Goal: Task Accomplishment & Management: Use online tool/utility

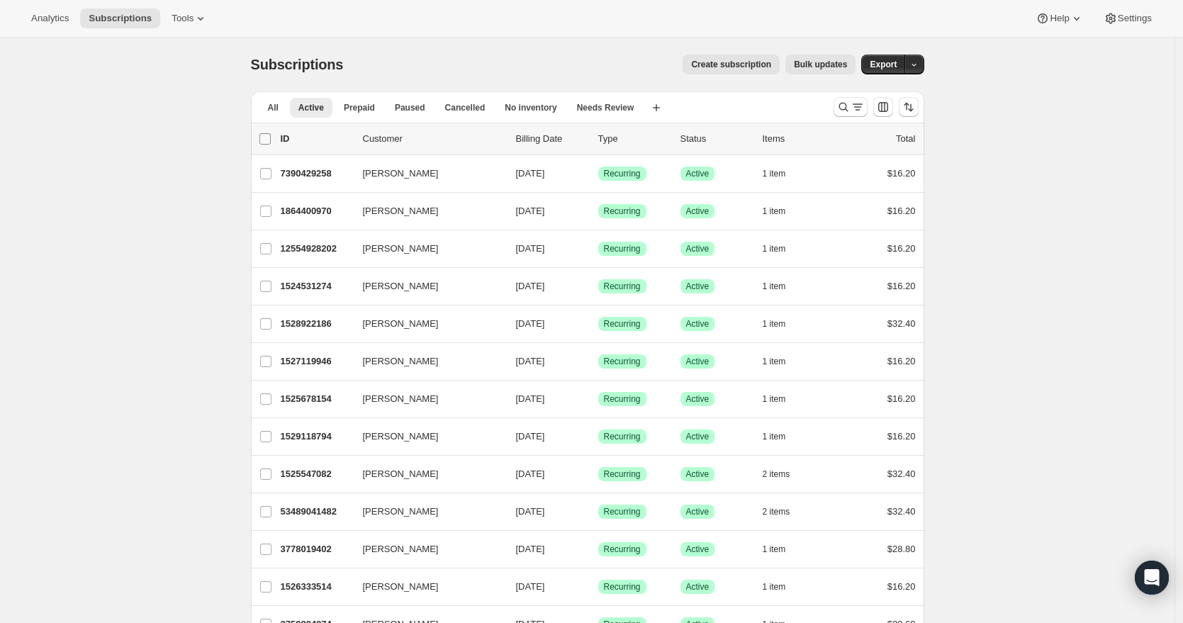
click at [269, 138] on input "0 selected" at bounding box center [264, 138] width 11 height 11
checkbox input "true"
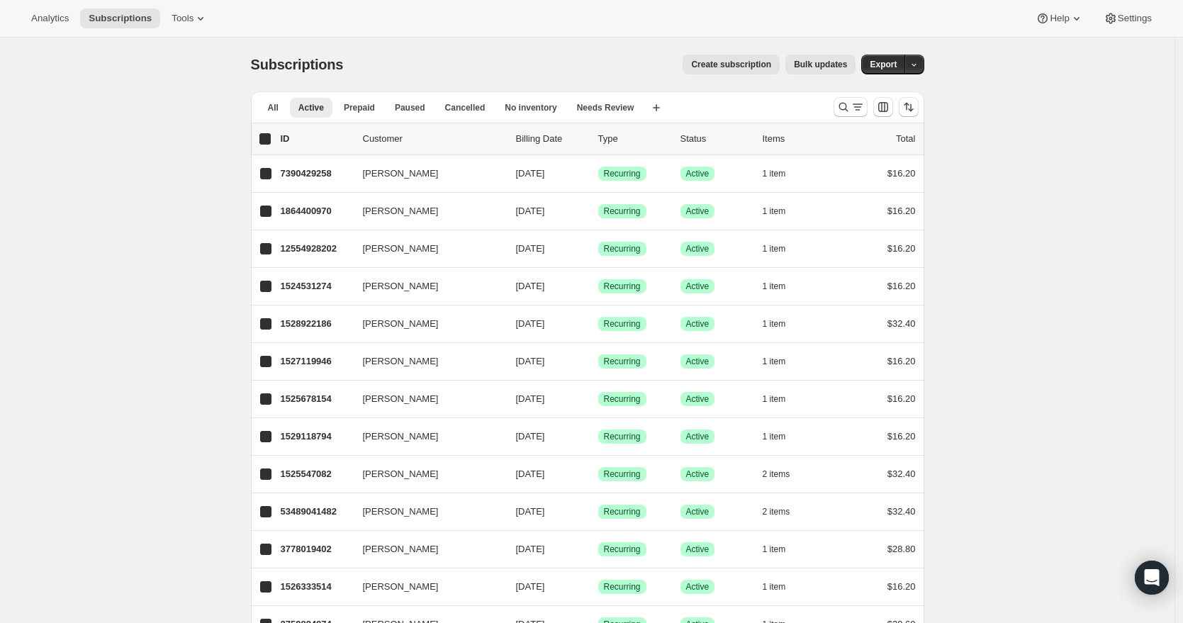
checkbox input "true"
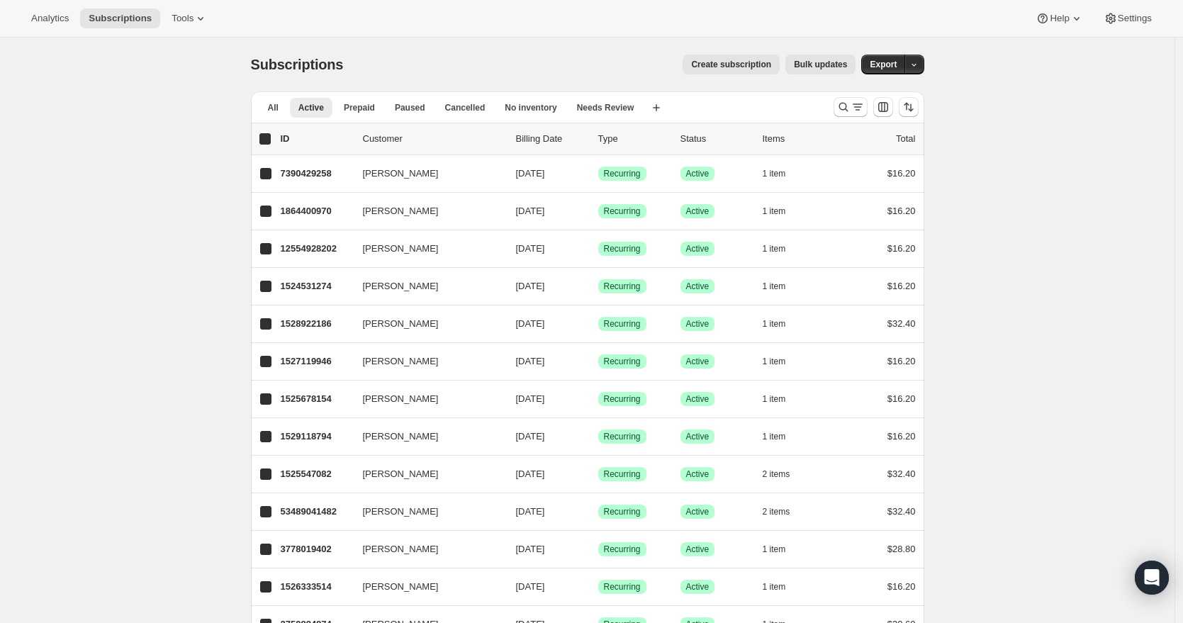
checkbox input "true"
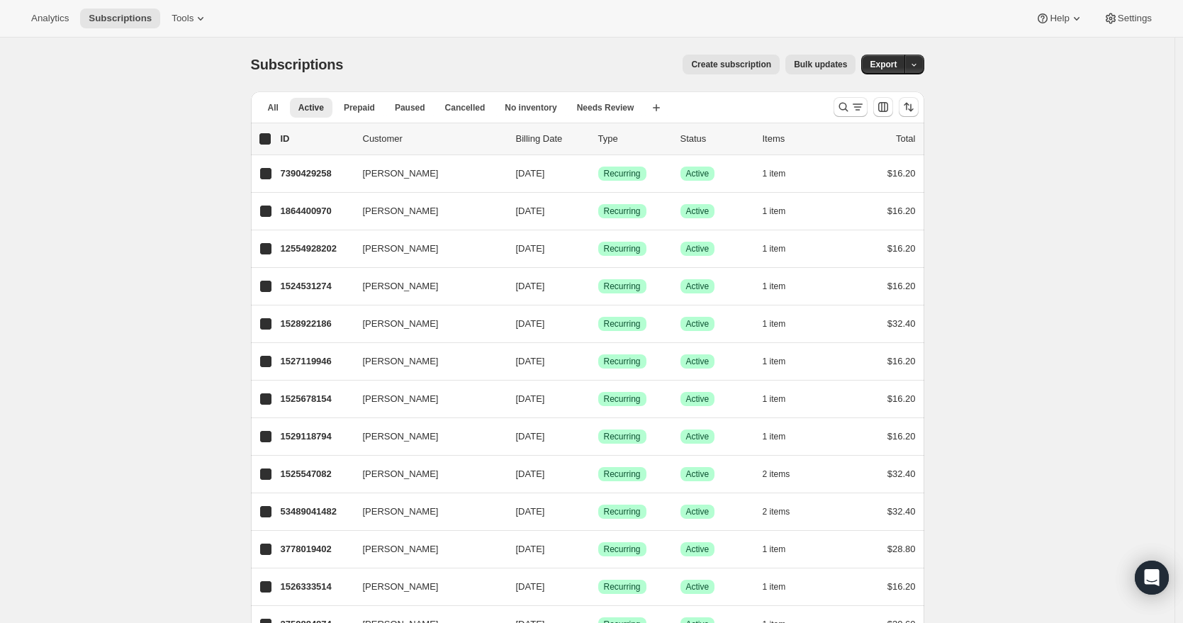
checkbox input "true"
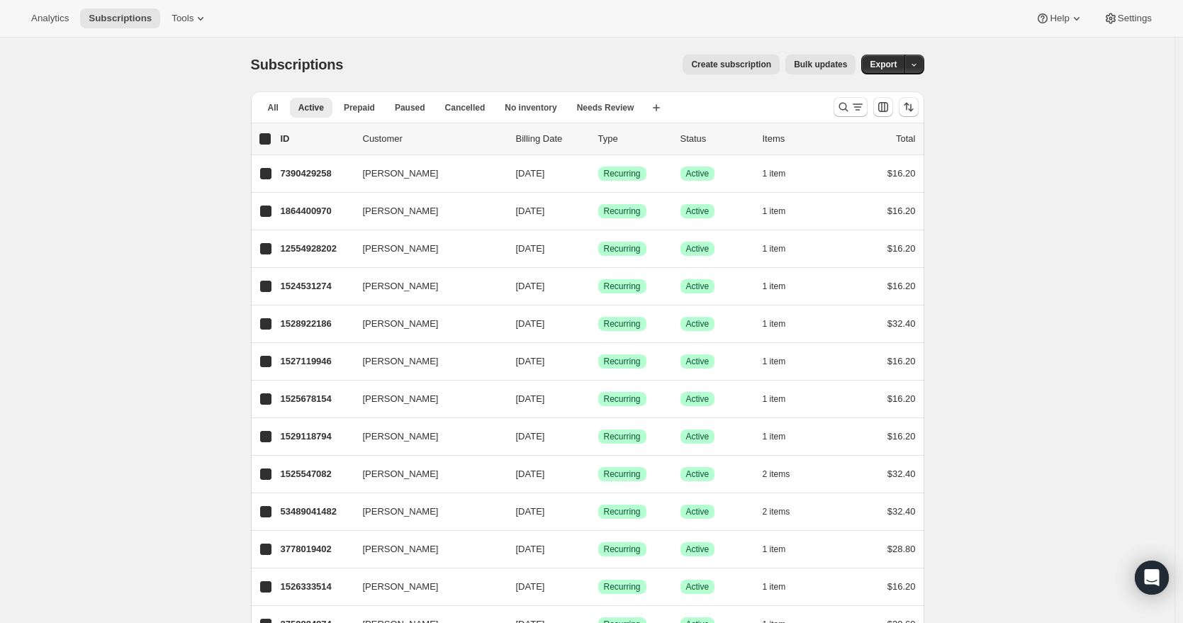
checkbox input "true"
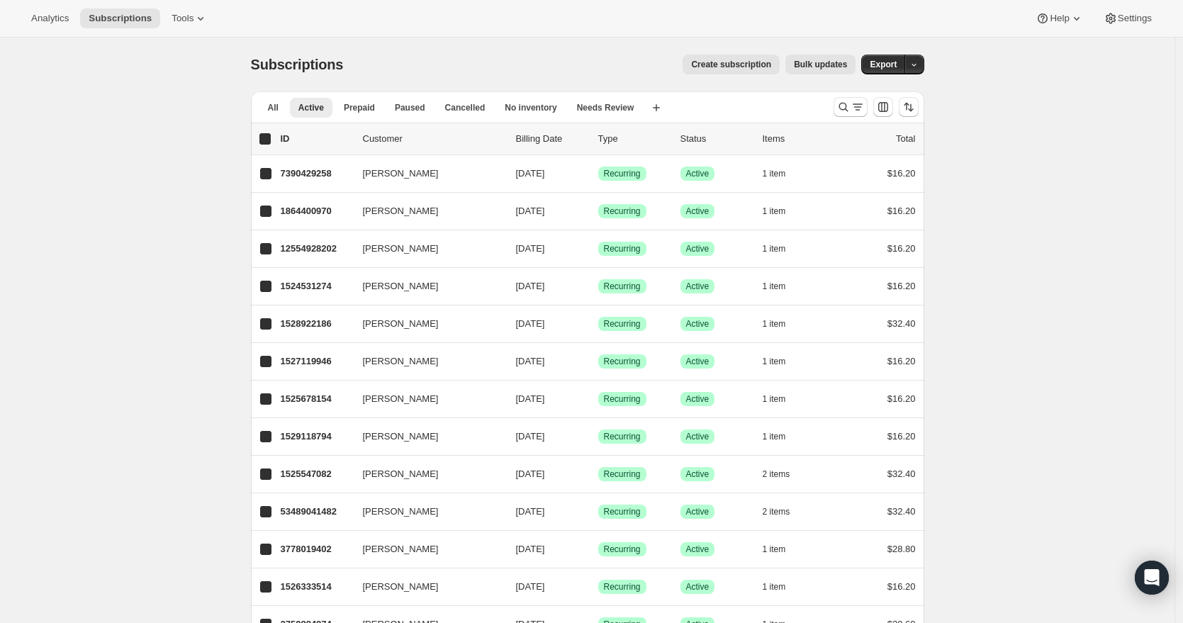
checkbox input "true"
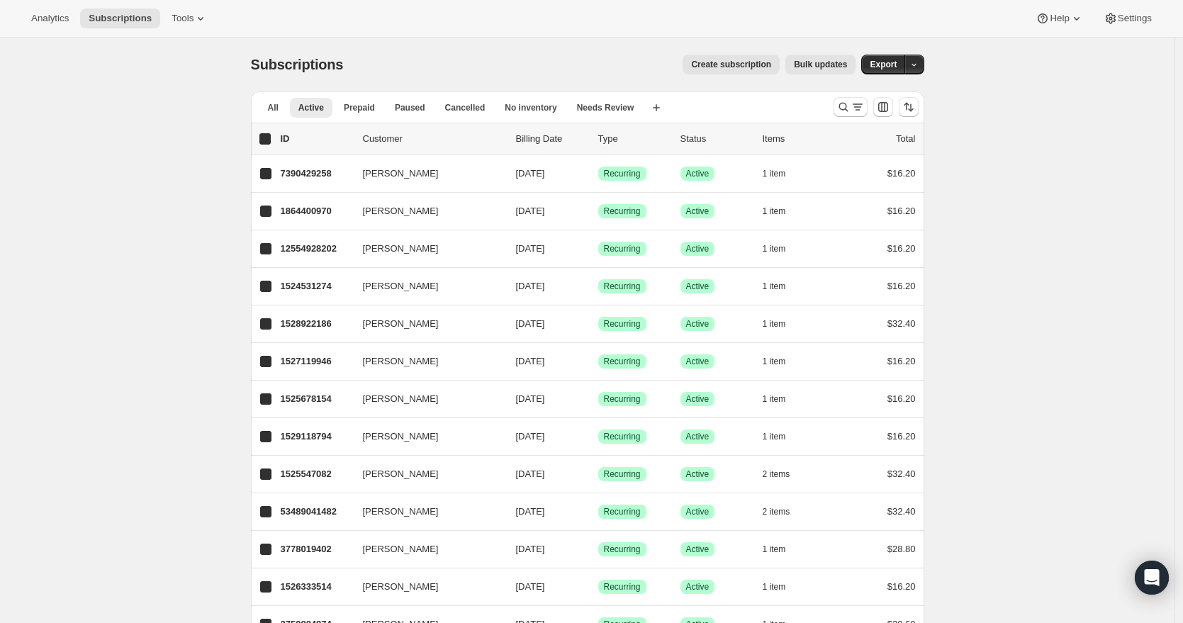
checkbox input "true"
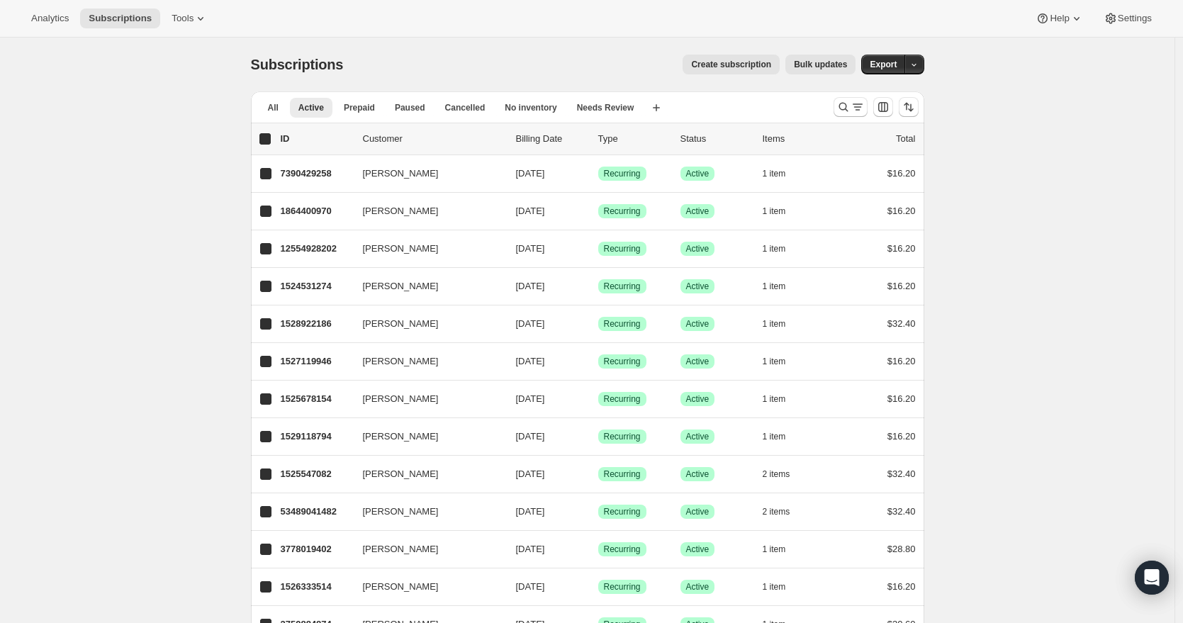
checkbox input "true"
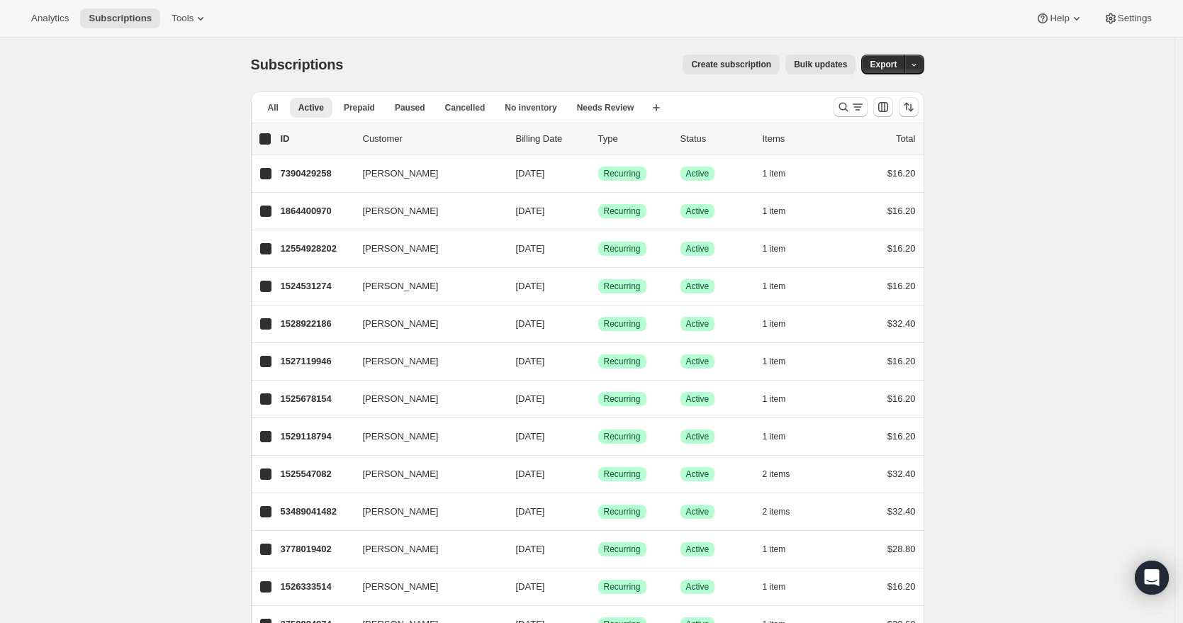
checkbox input "true"
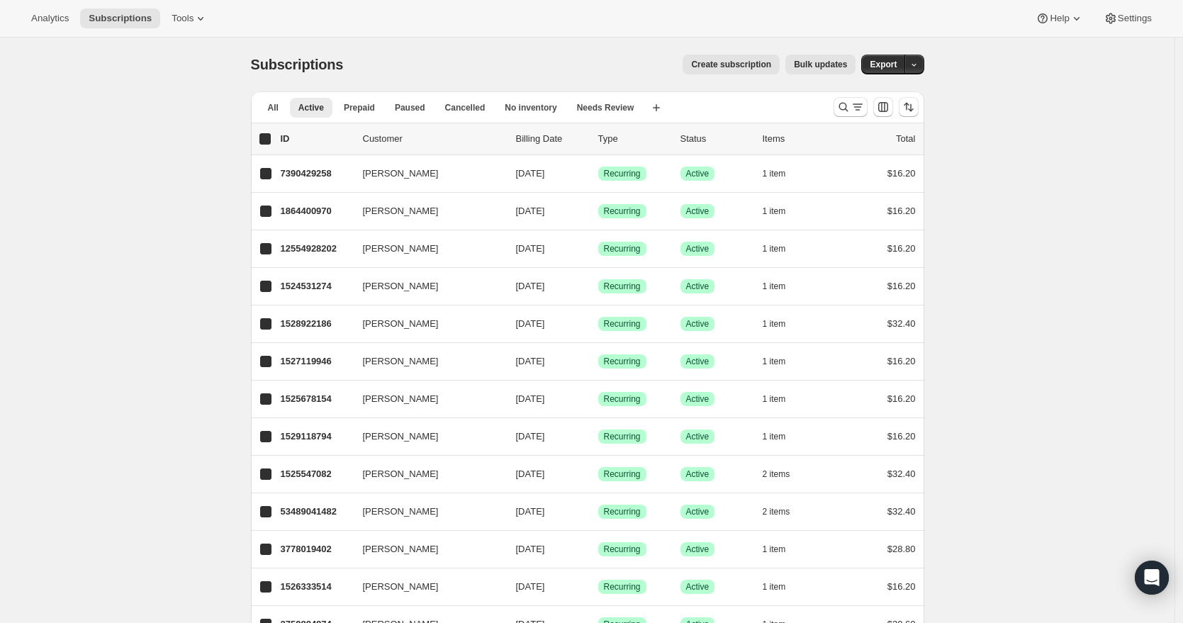
checkbox input "true"
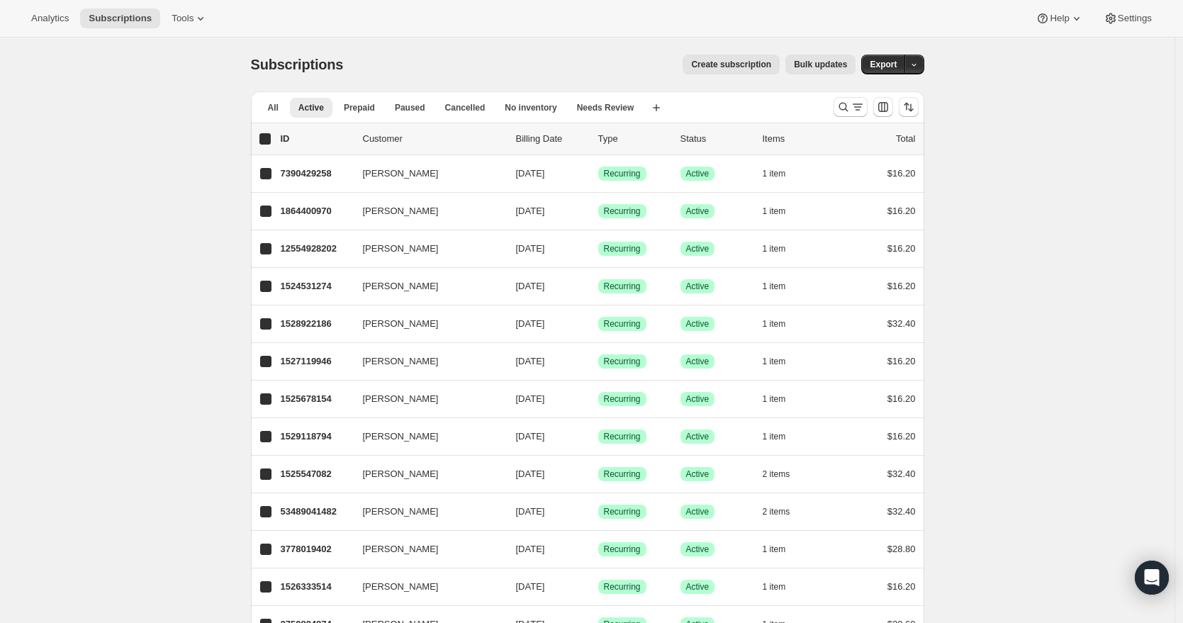
checkbox input "true"
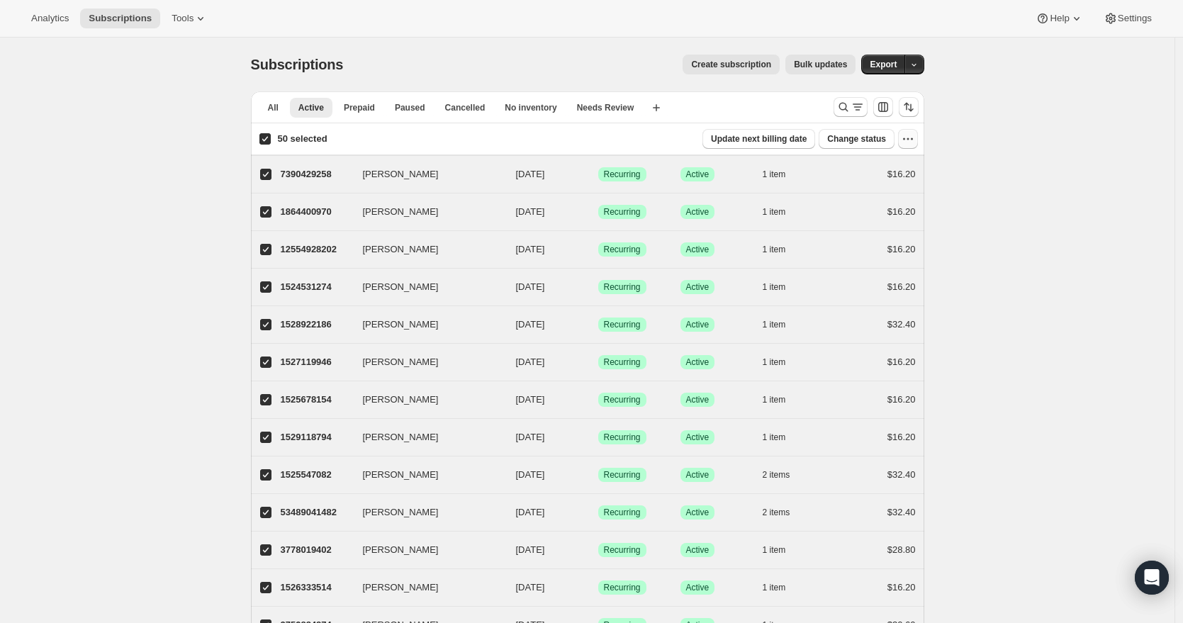
click at [905, 139] on icon "button" at bounding box center [904, 139] width 2 height 2
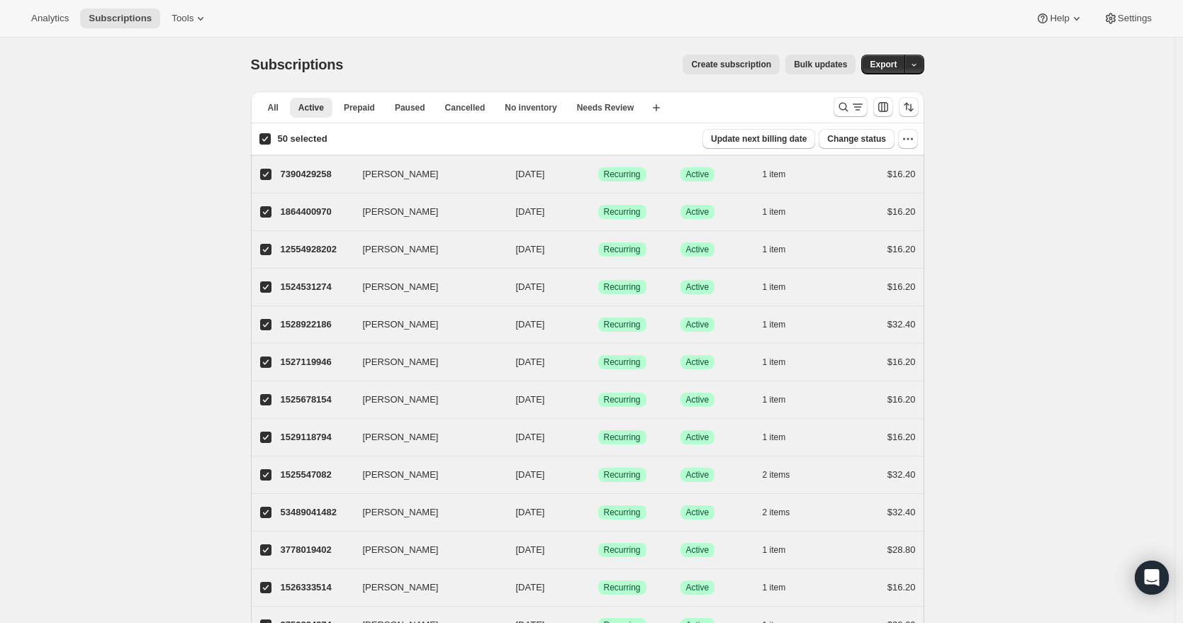
click at [834, 71] on button "Bulk updates" at bounding box center [820, 65] width 70 height 20
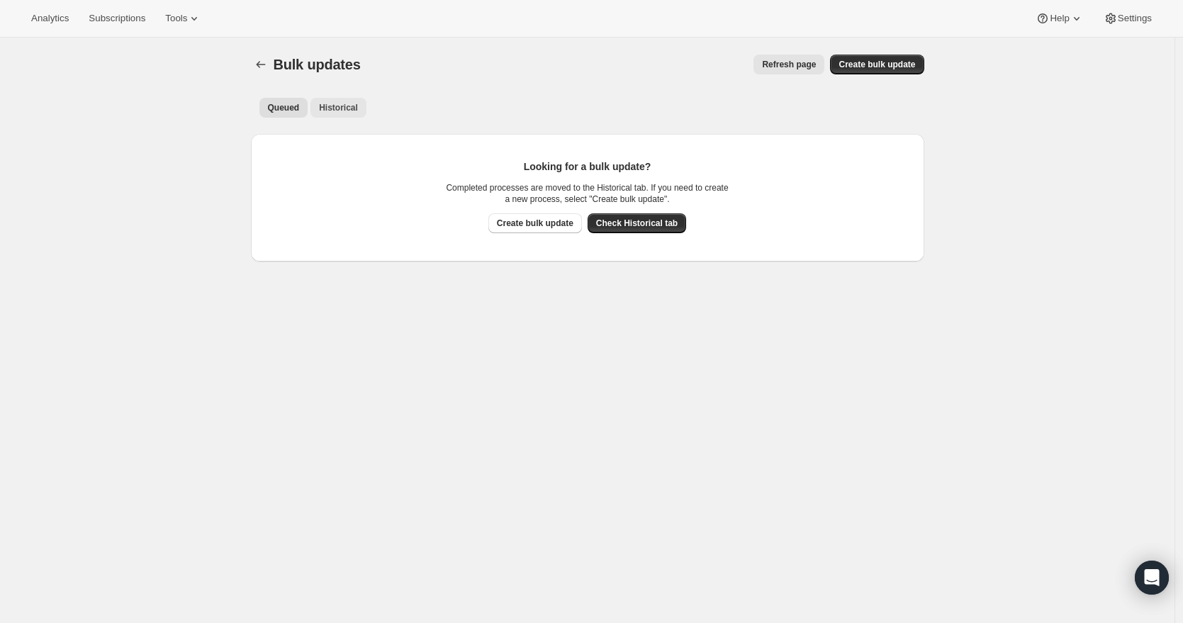
click at [340, 109] on span "Historical" at bounding box center [338, 107] width 39 height 11
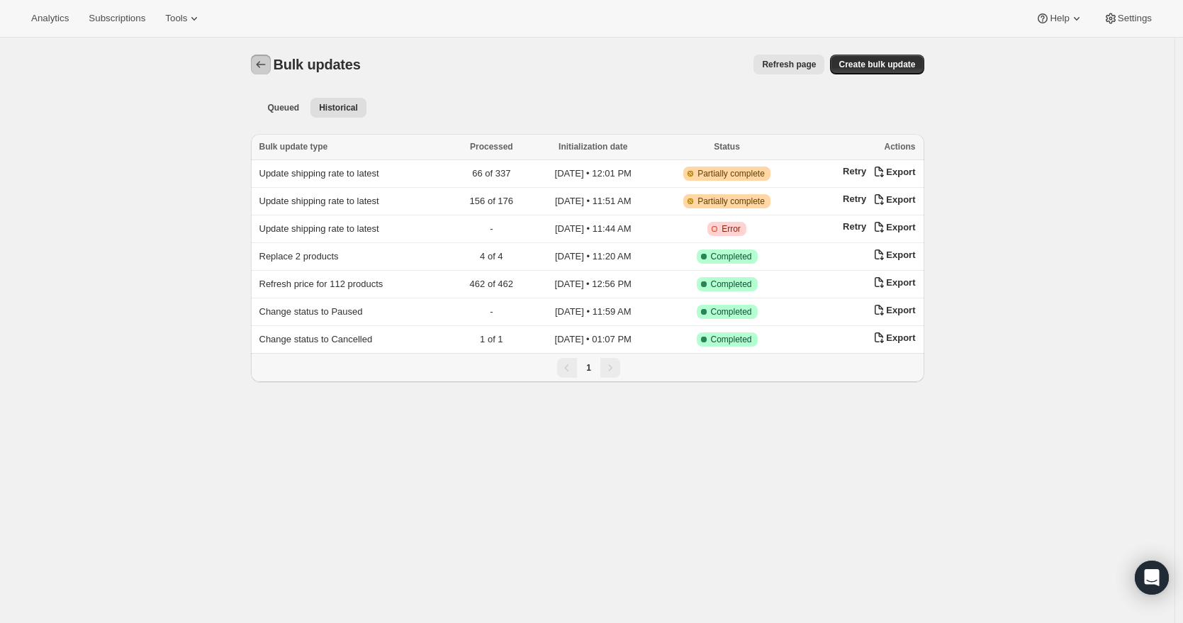
click at [266, 62] on icon "Bulk updates" at bounding box center [261, 64] width 14 height 14
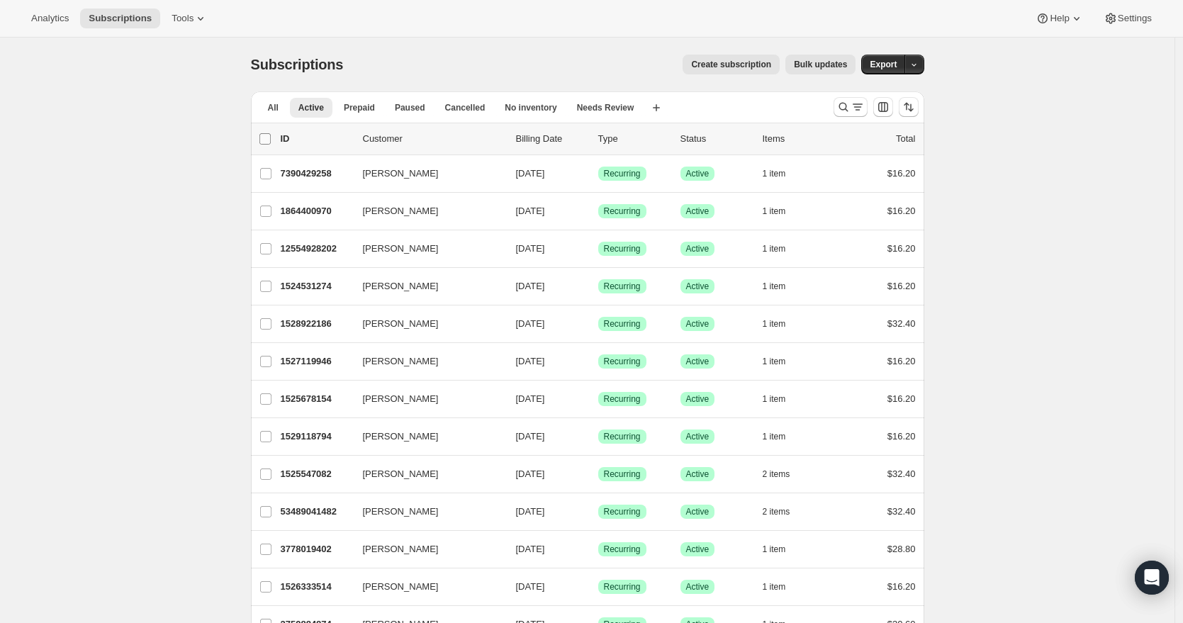
click at [271, 136] on input "0 selected" at bounding box center [264, 138] width 11 height 11
checkbox input "true"
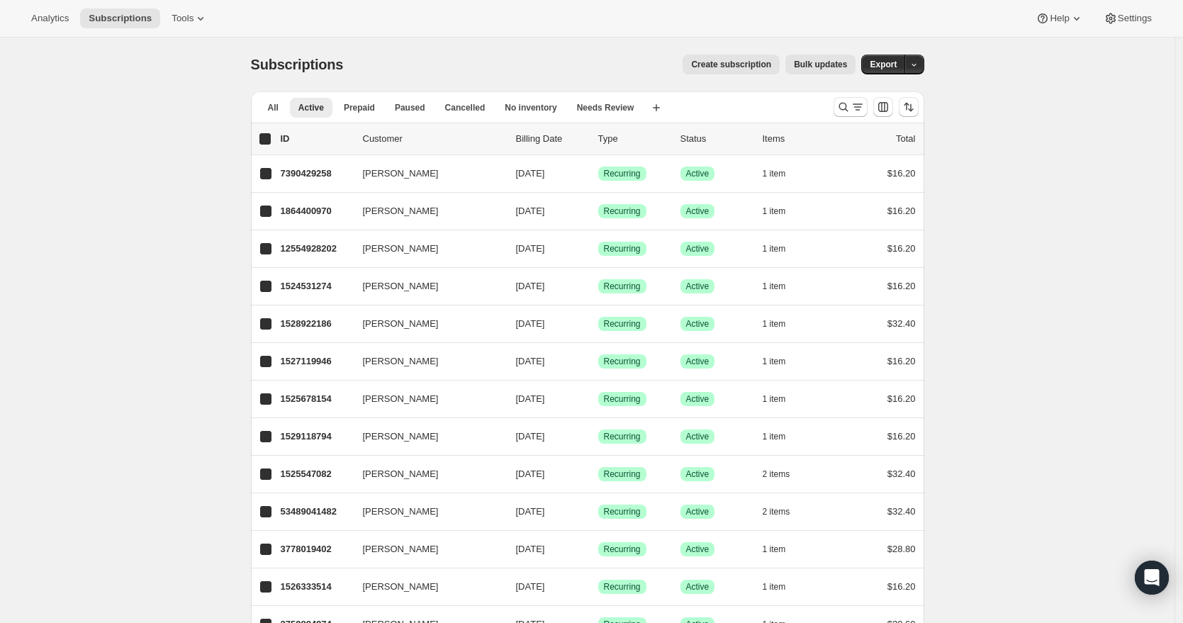
checkbox input "true"
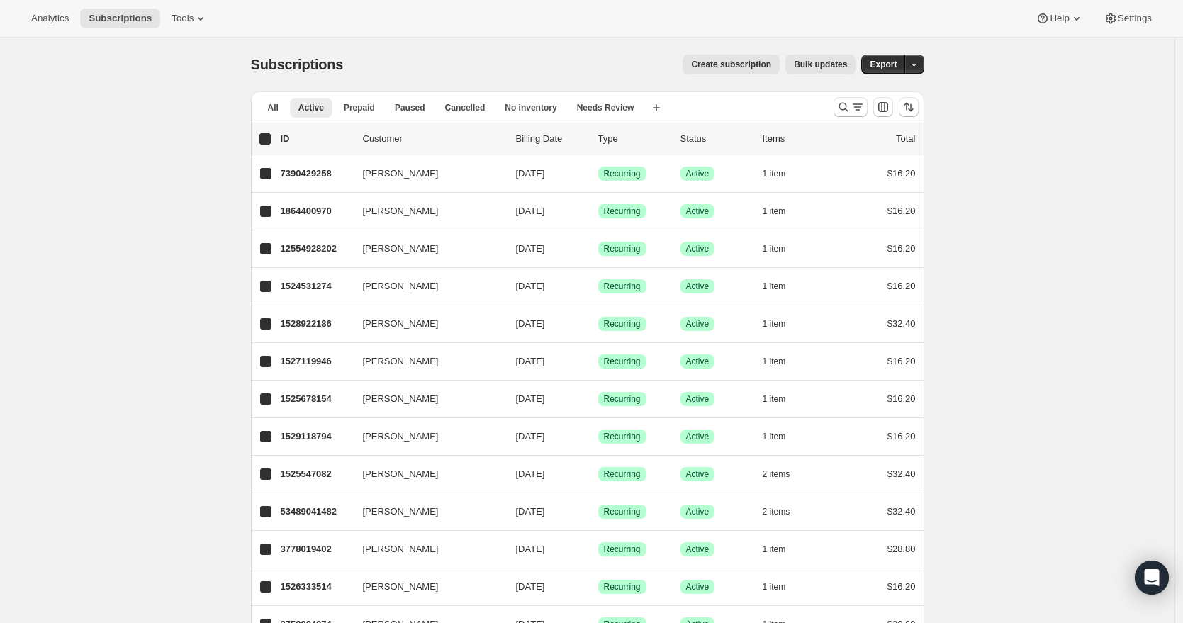
checkbox input "true"
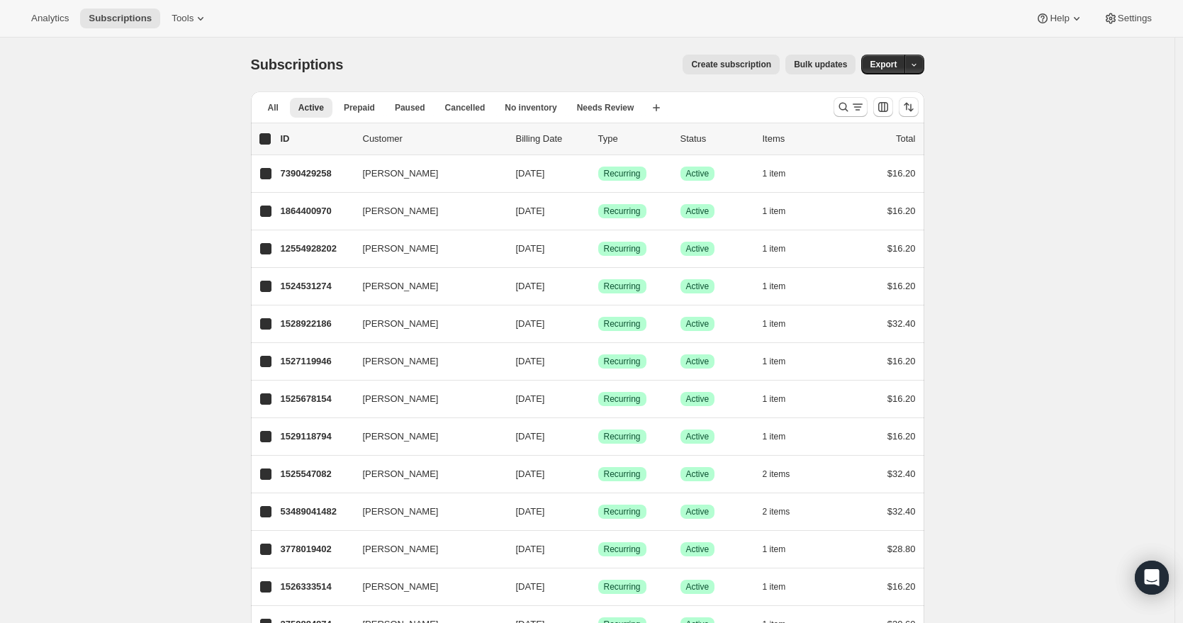
checkbox input "true"
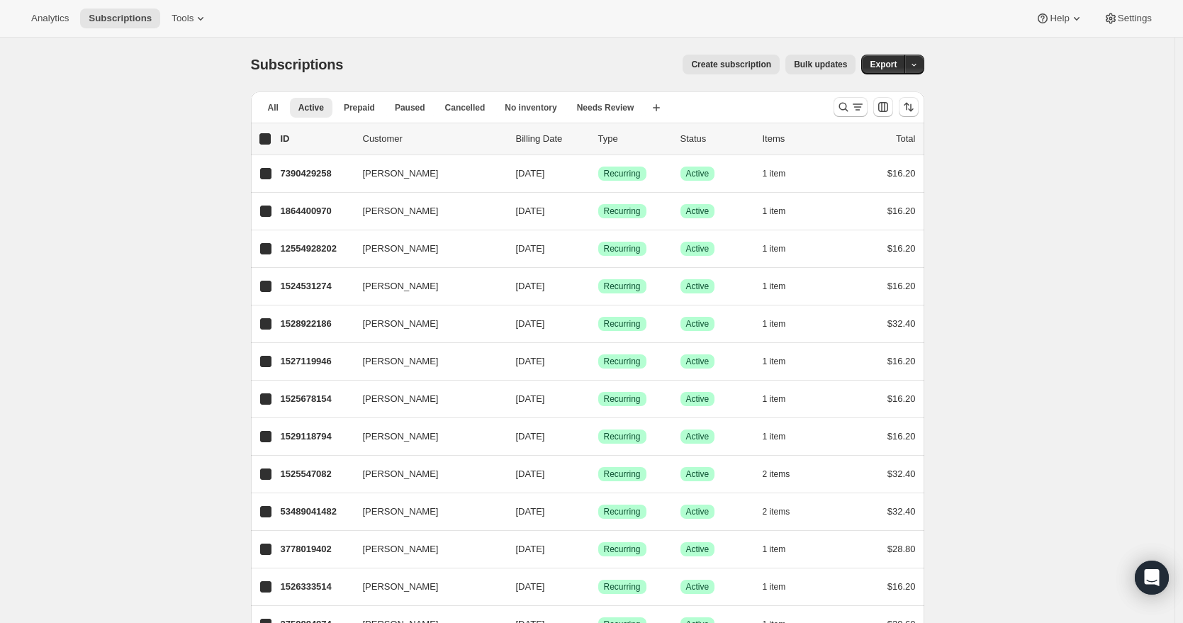
checkbox input "true"
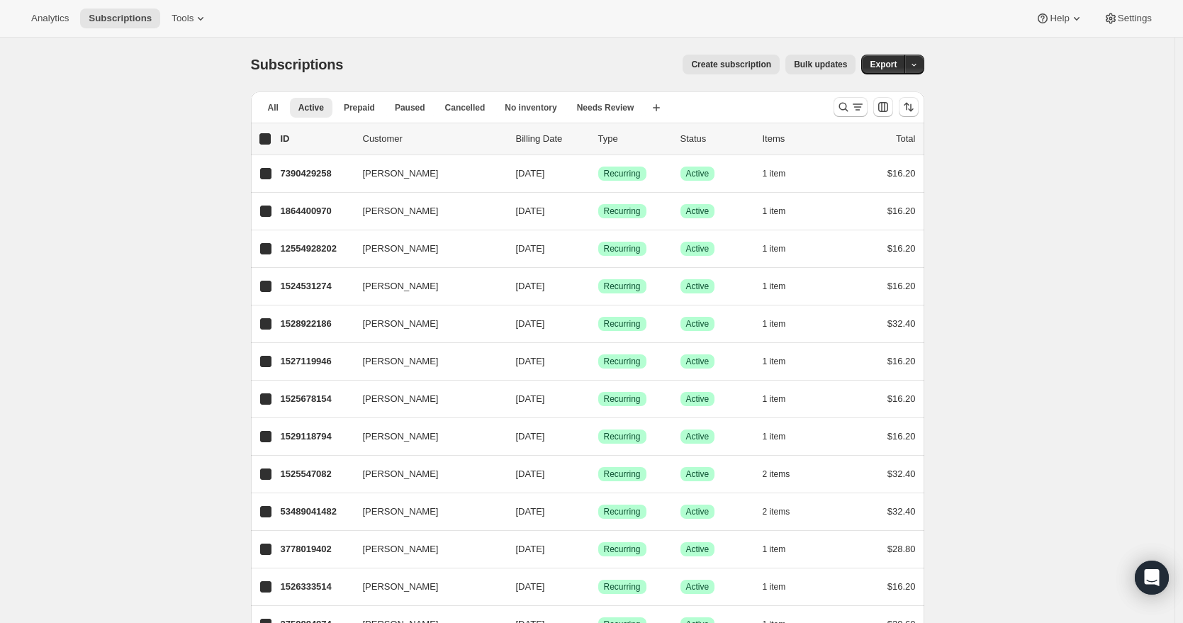
checkbox input "true"
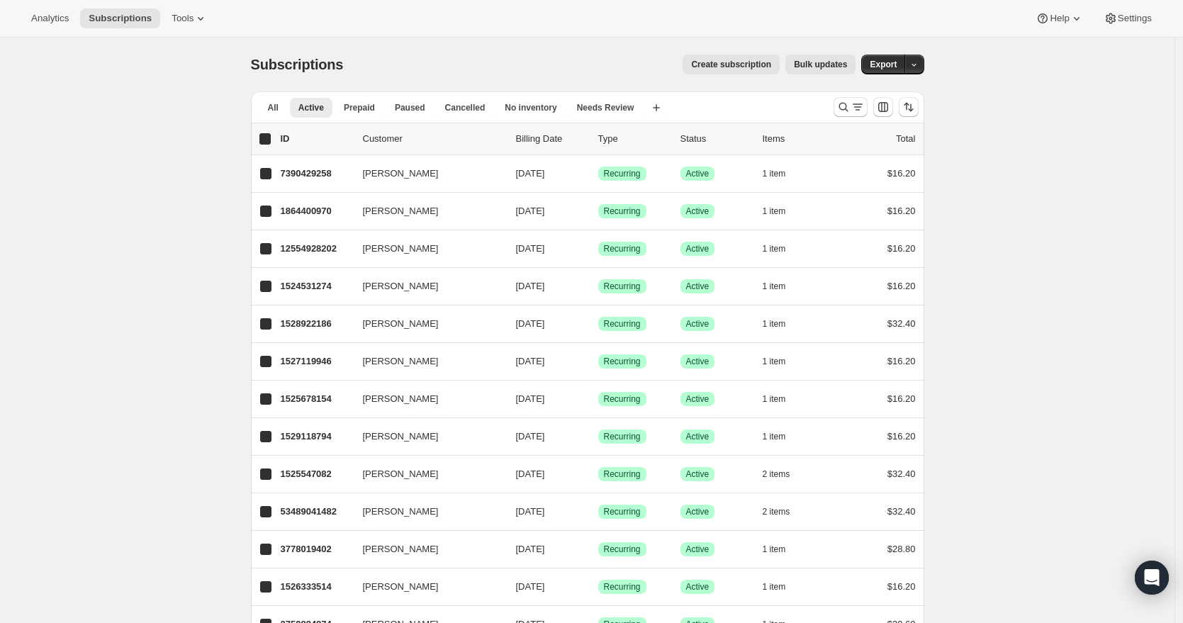
checkbox input "true"
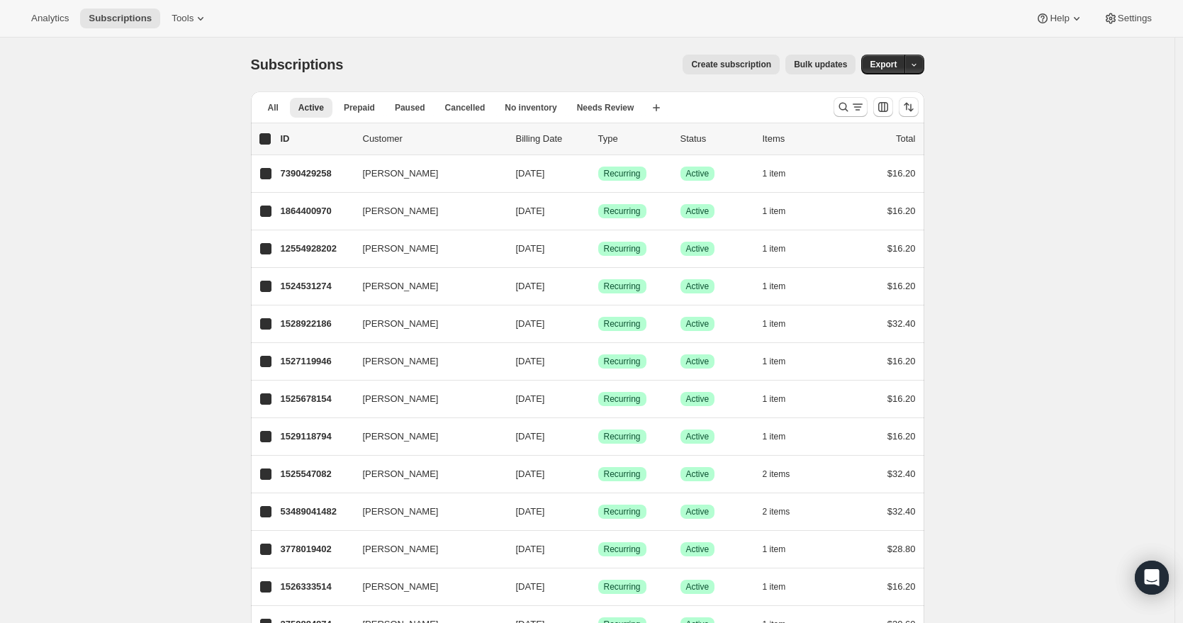
checkbox input "true"
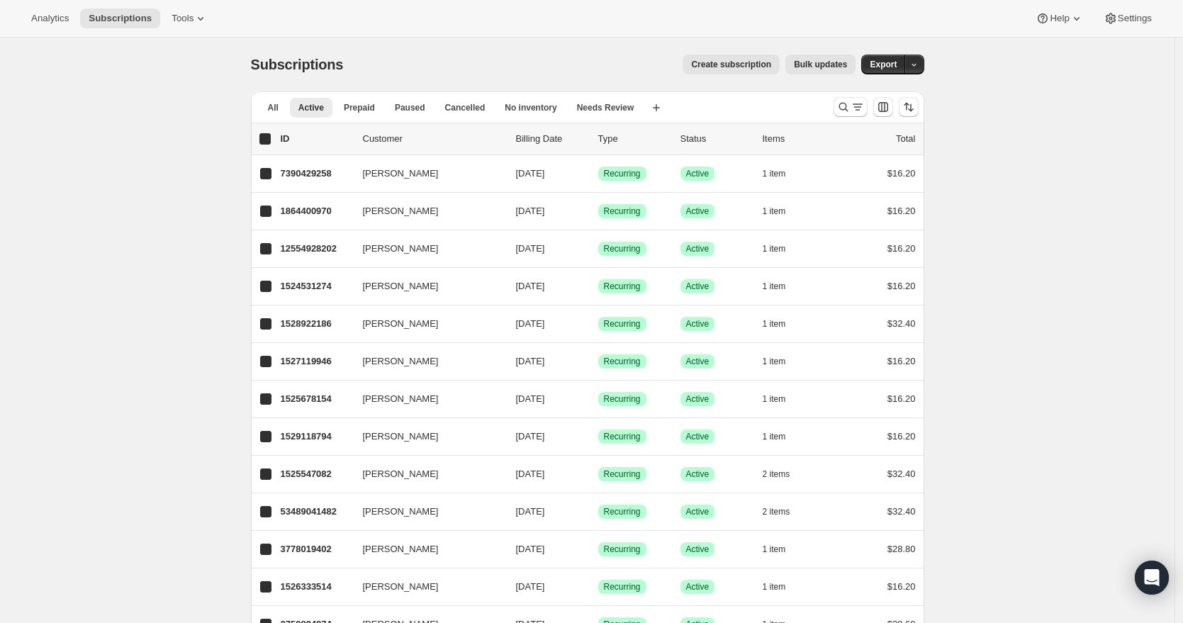
checkbox input "true"
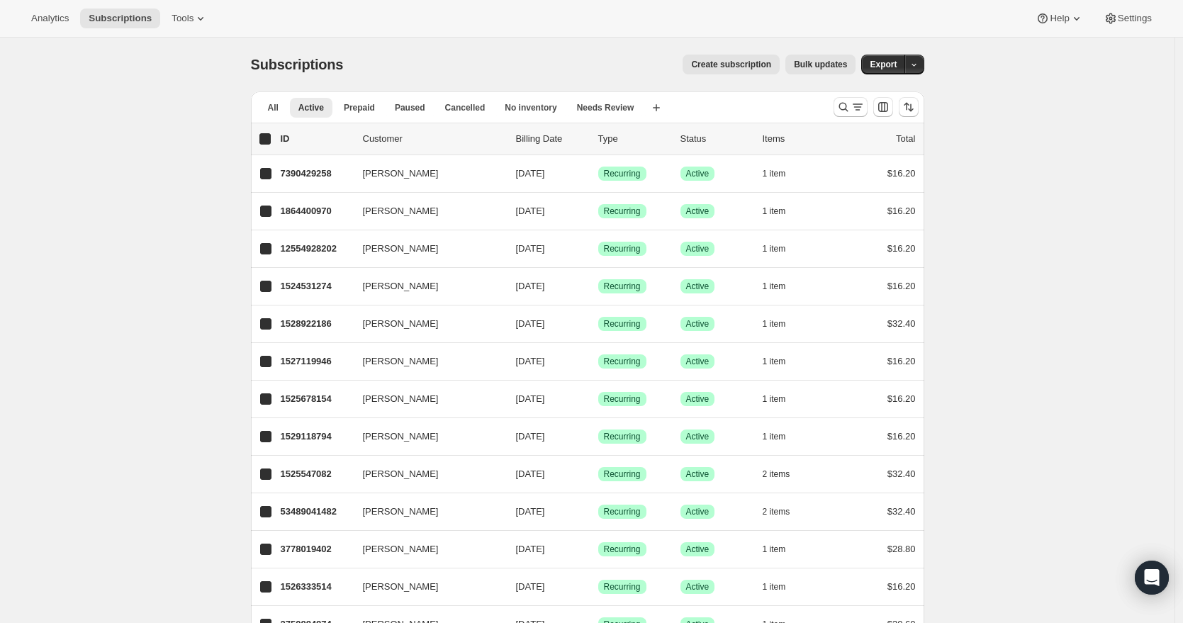
checkbox input "true"
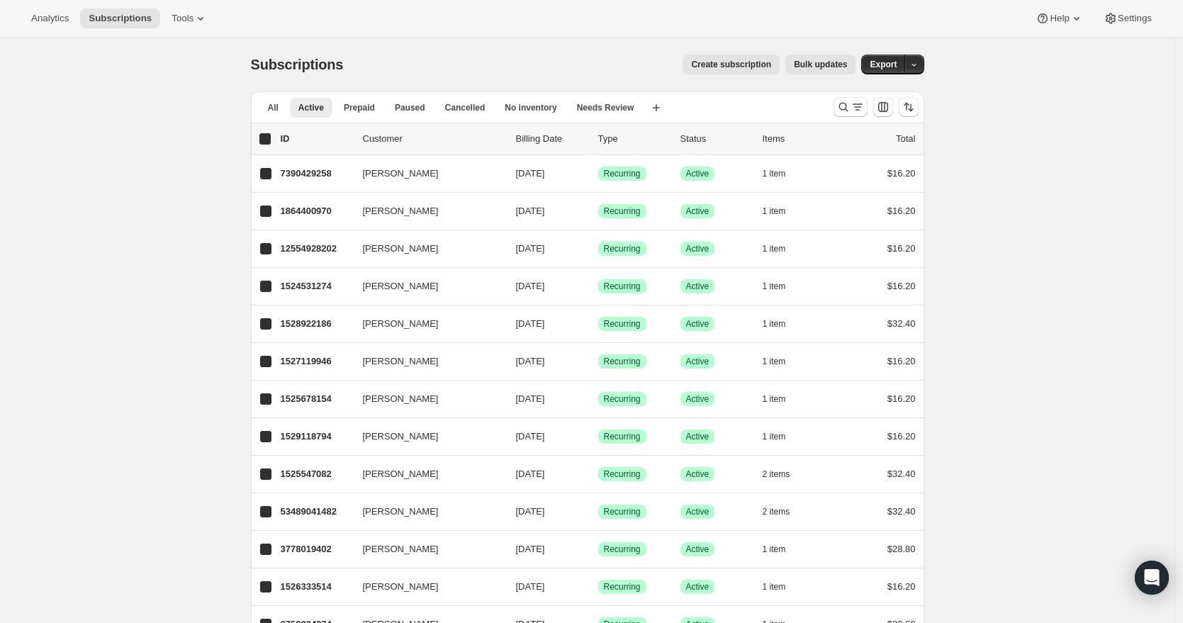
checkbox input "true"
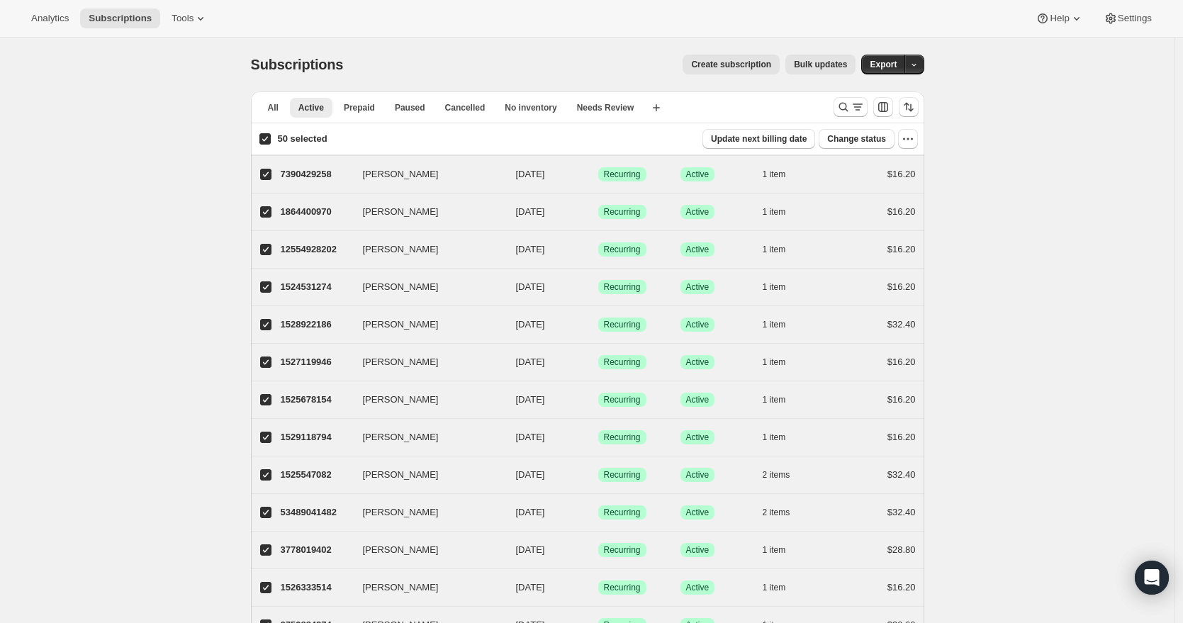
click at [271, 140] on input "50 selected" at bounding box center [264, 138] width 11 height 11
checkbox input "false"
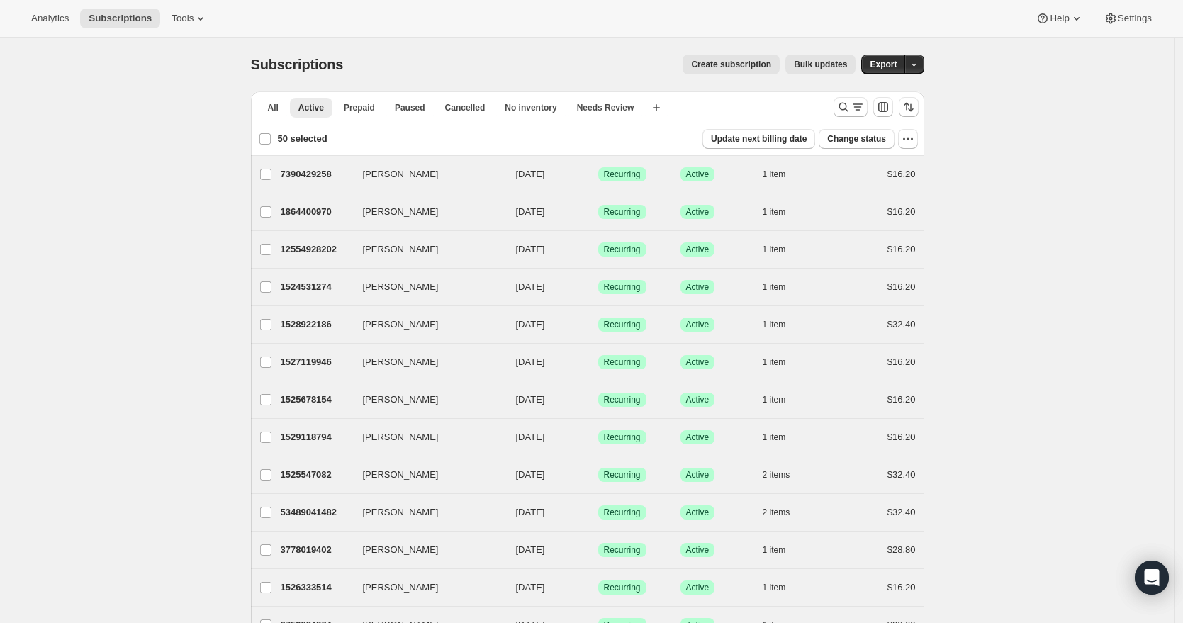
checkbox input "false"
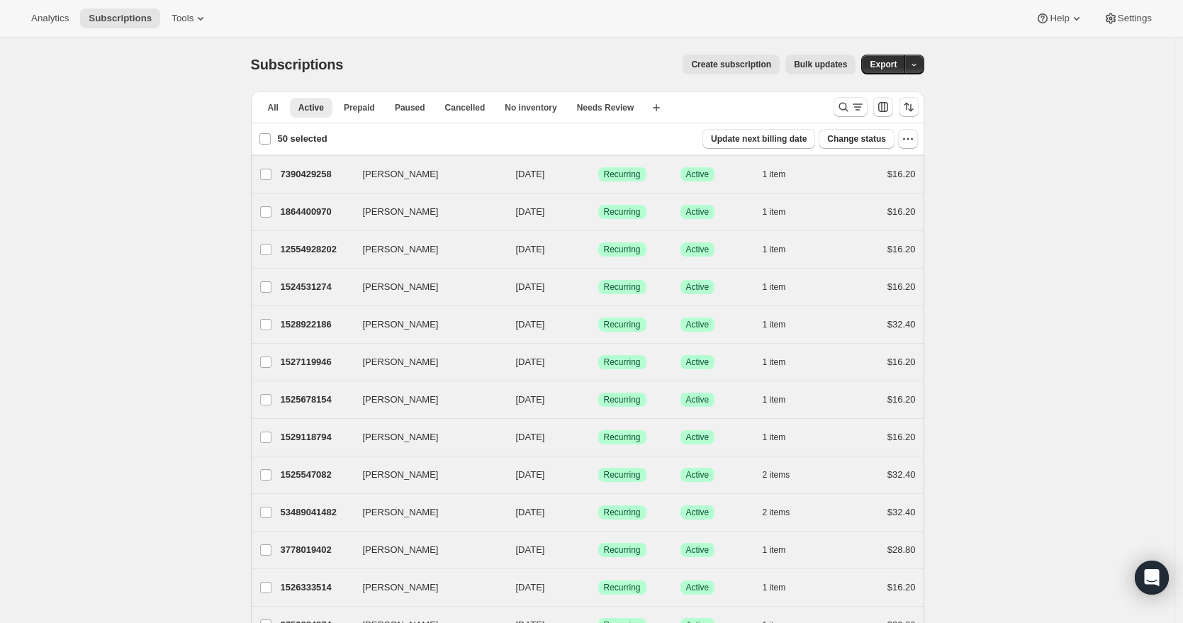
checkbox input "false"
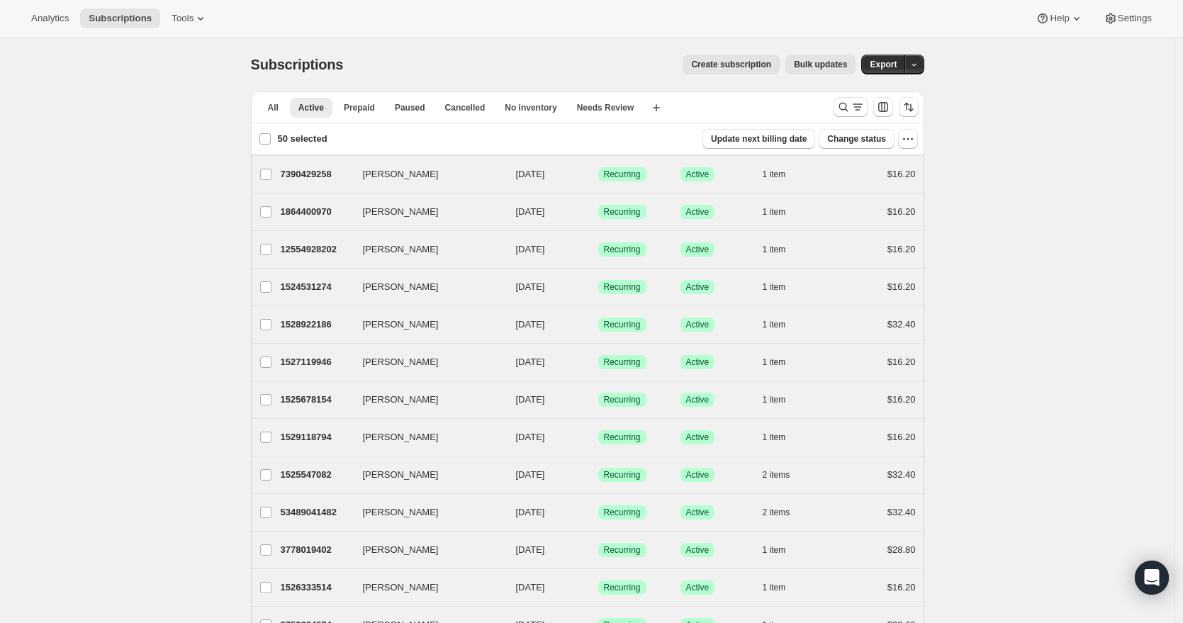
checkbox input "false"
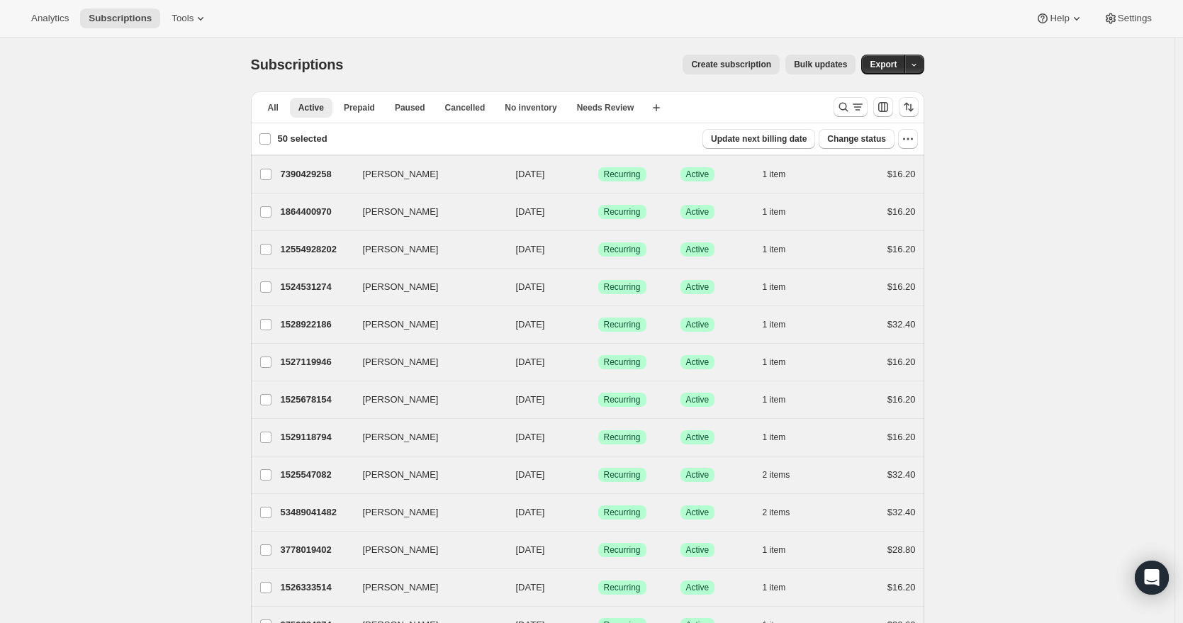
checkbox input "false"
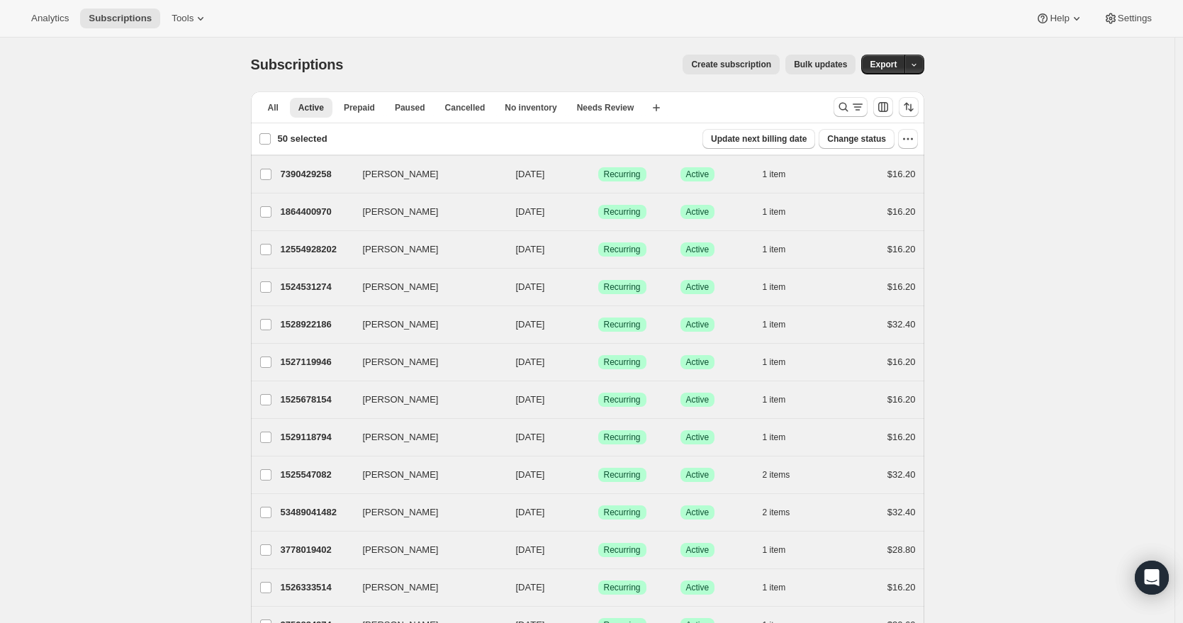
checkbox input "false"
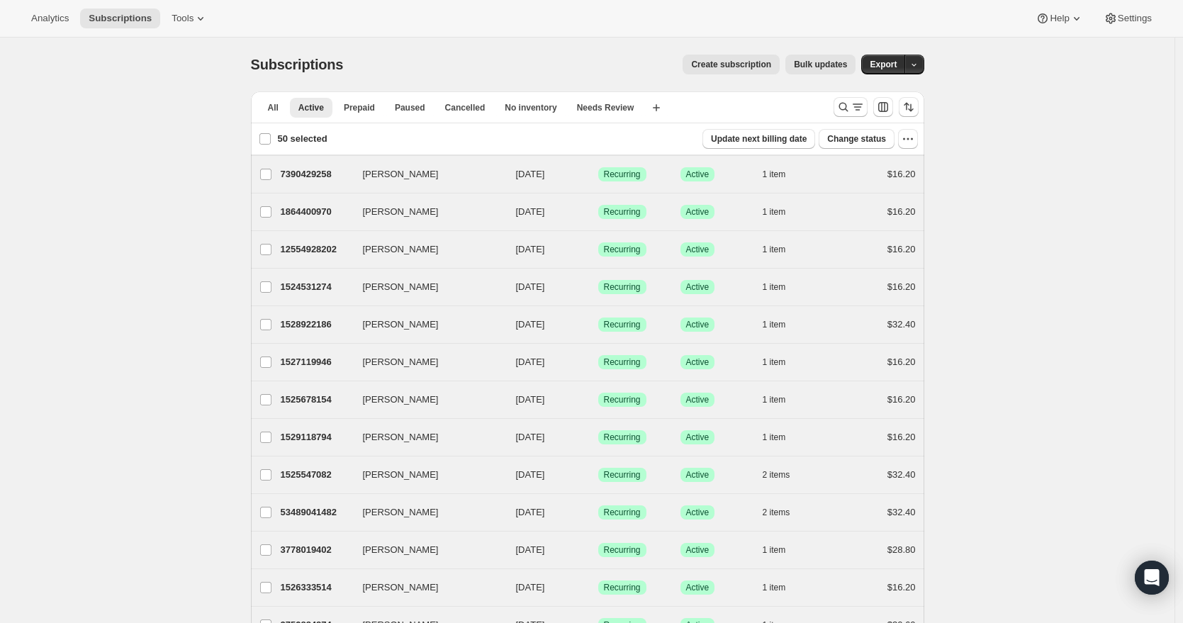
checkbox input "false"
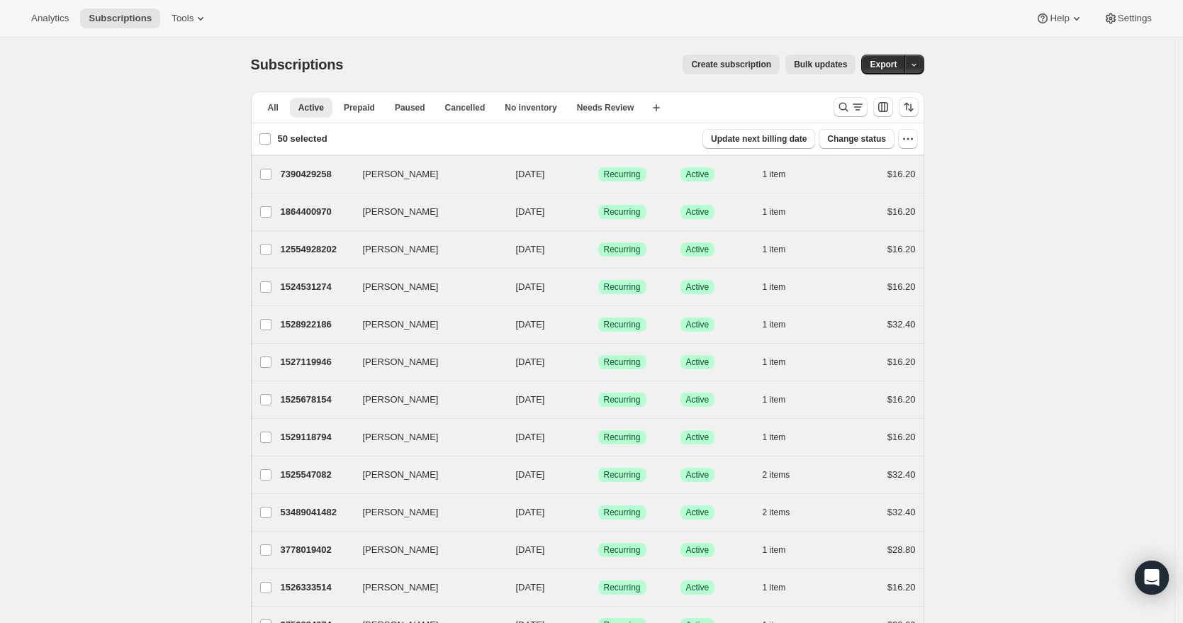
checkbox input "false"
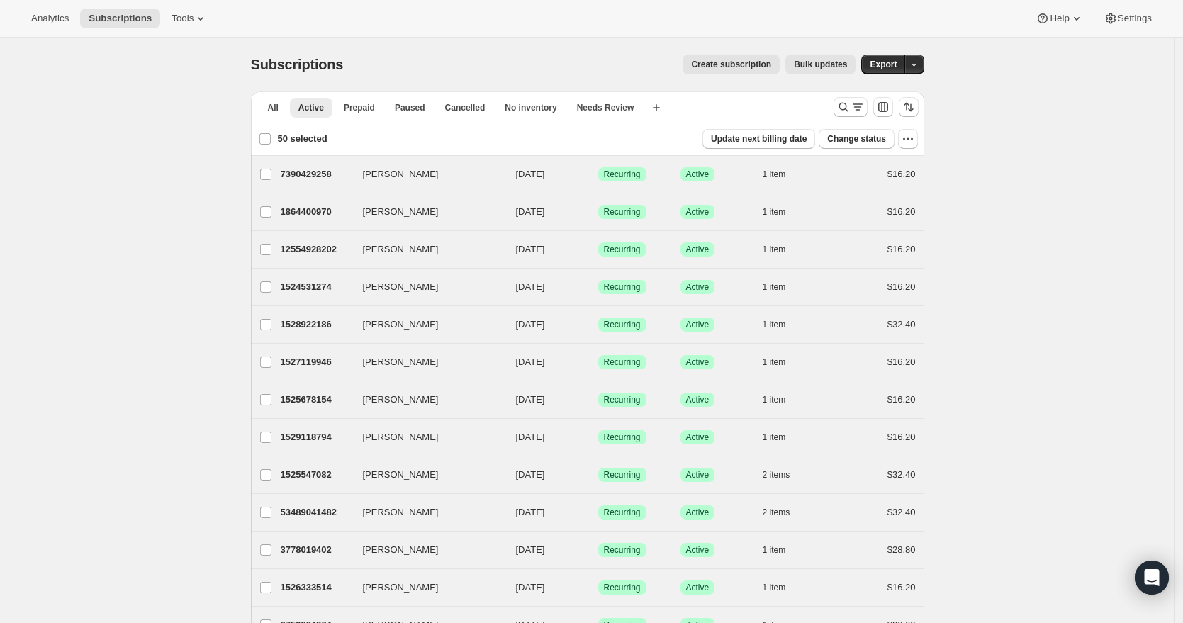
checkbox input "false"
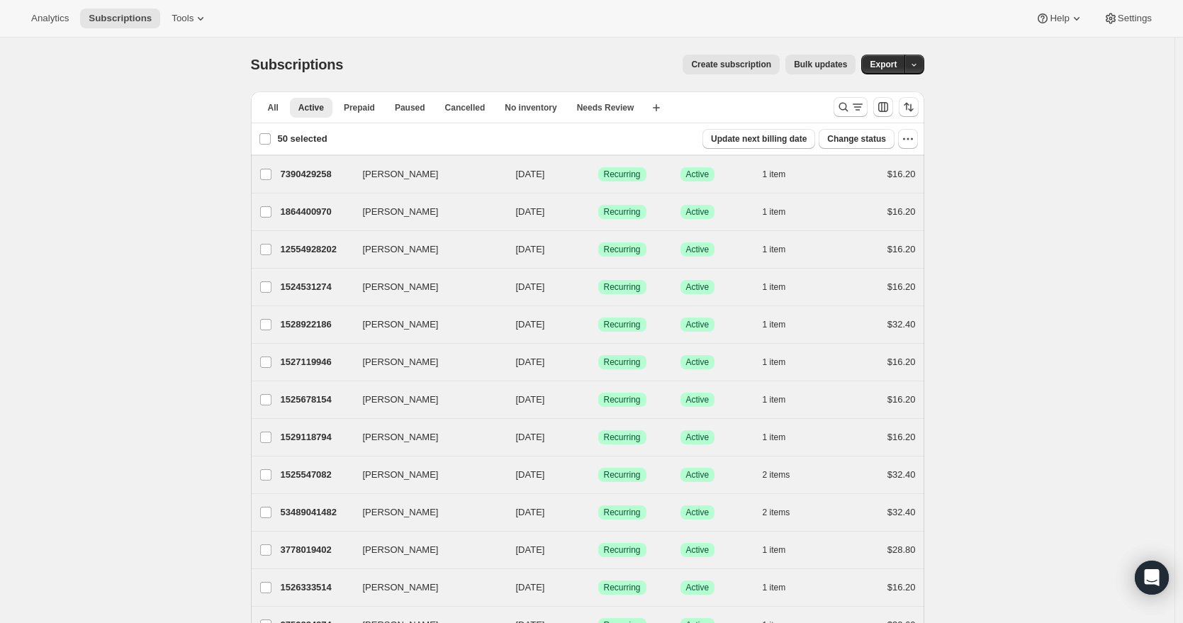
checkbox input "false"
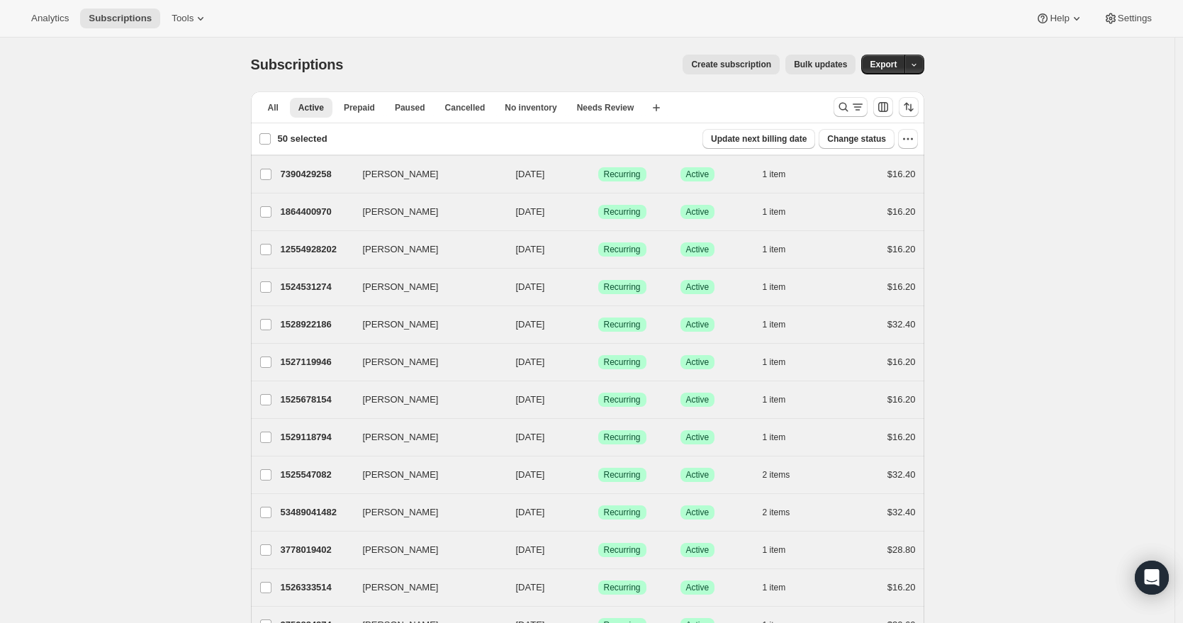
checkbox input "false"
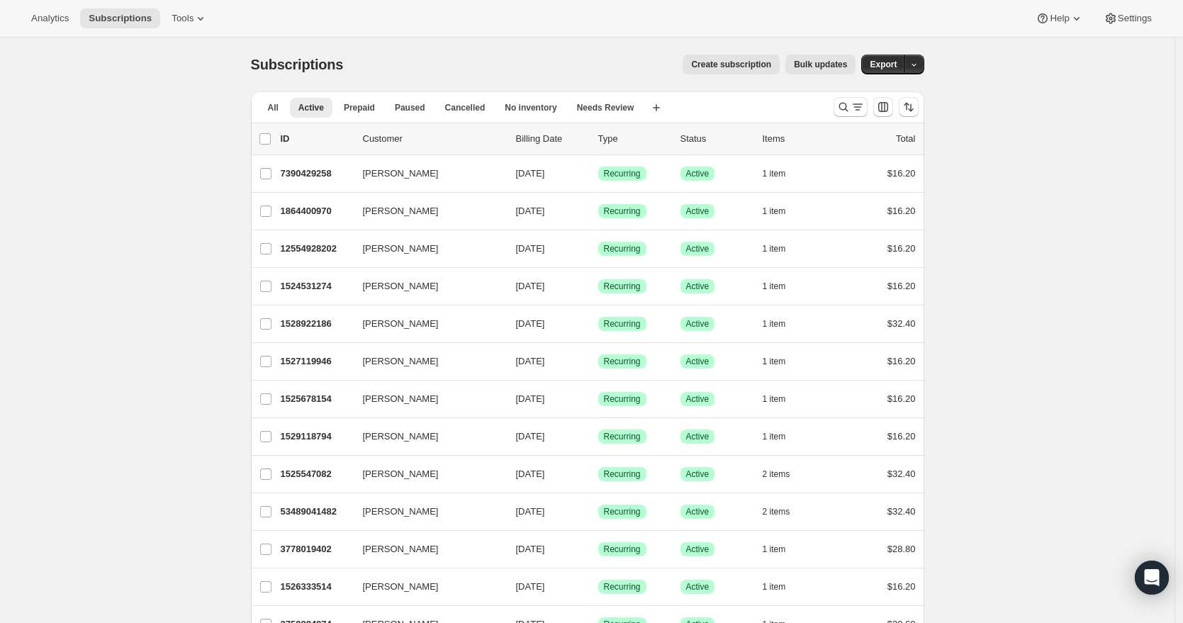
click at [824, 68] on span "Bulk updates" at bounding box center [820, 64] width 53 height 11
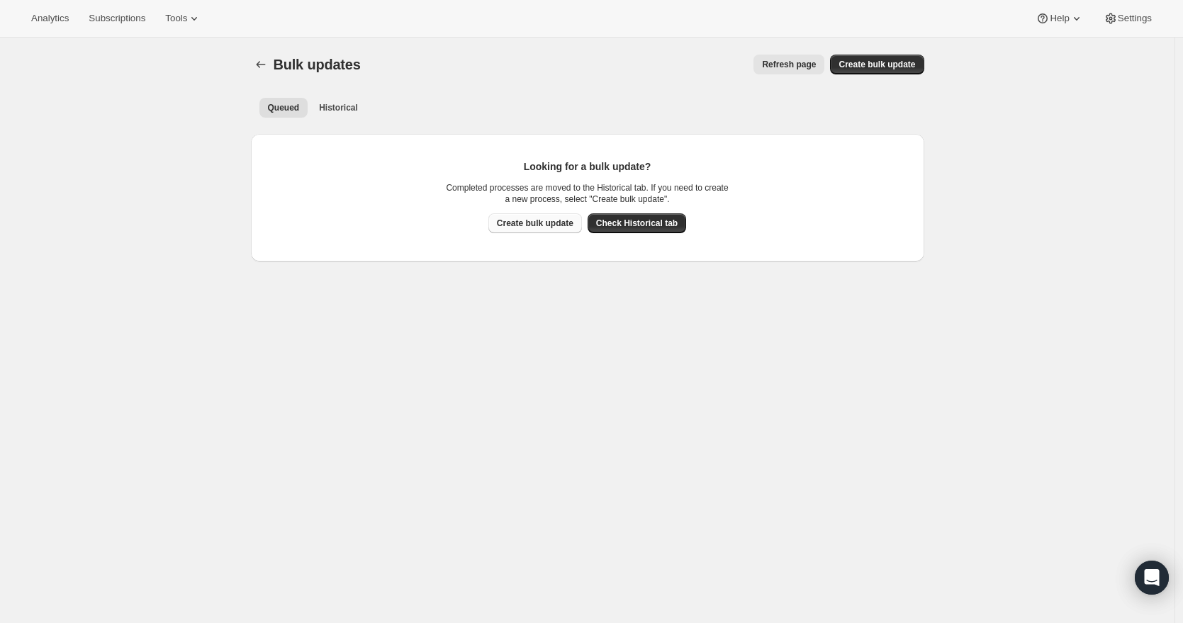
click at [553, 223] on span "Create bulk update" at bounding box center [535, 223] width 77 height 11
select select "12"
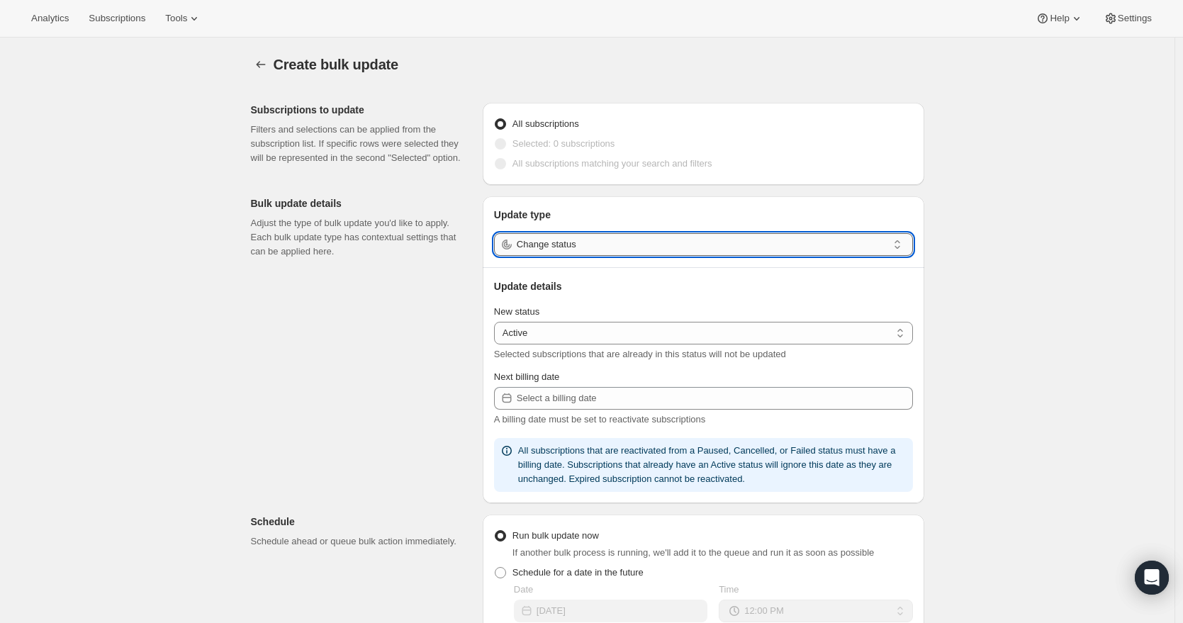
click at [606, 247] on input "Change status" at bounding box center [702, 244] width 371 height 23
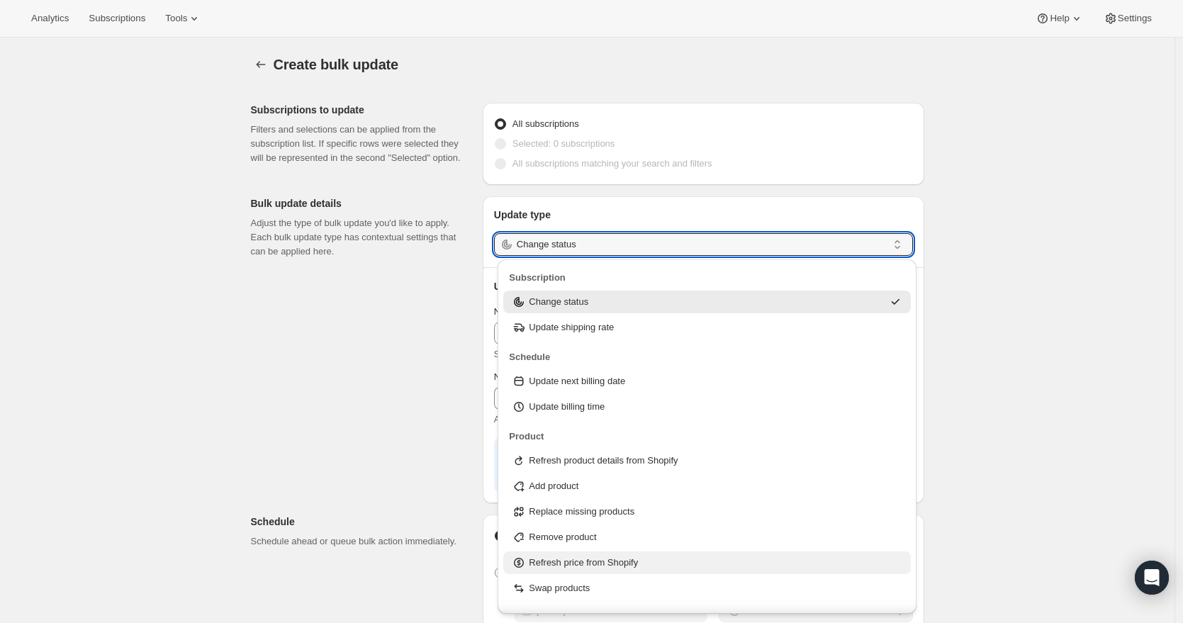
click at [683, 564] on div "Refresh price from Shopify" at bounding box center [707, 563] width 391 height 14
type input "Refresh price from Shopify"
